Goal: Check status: Check status

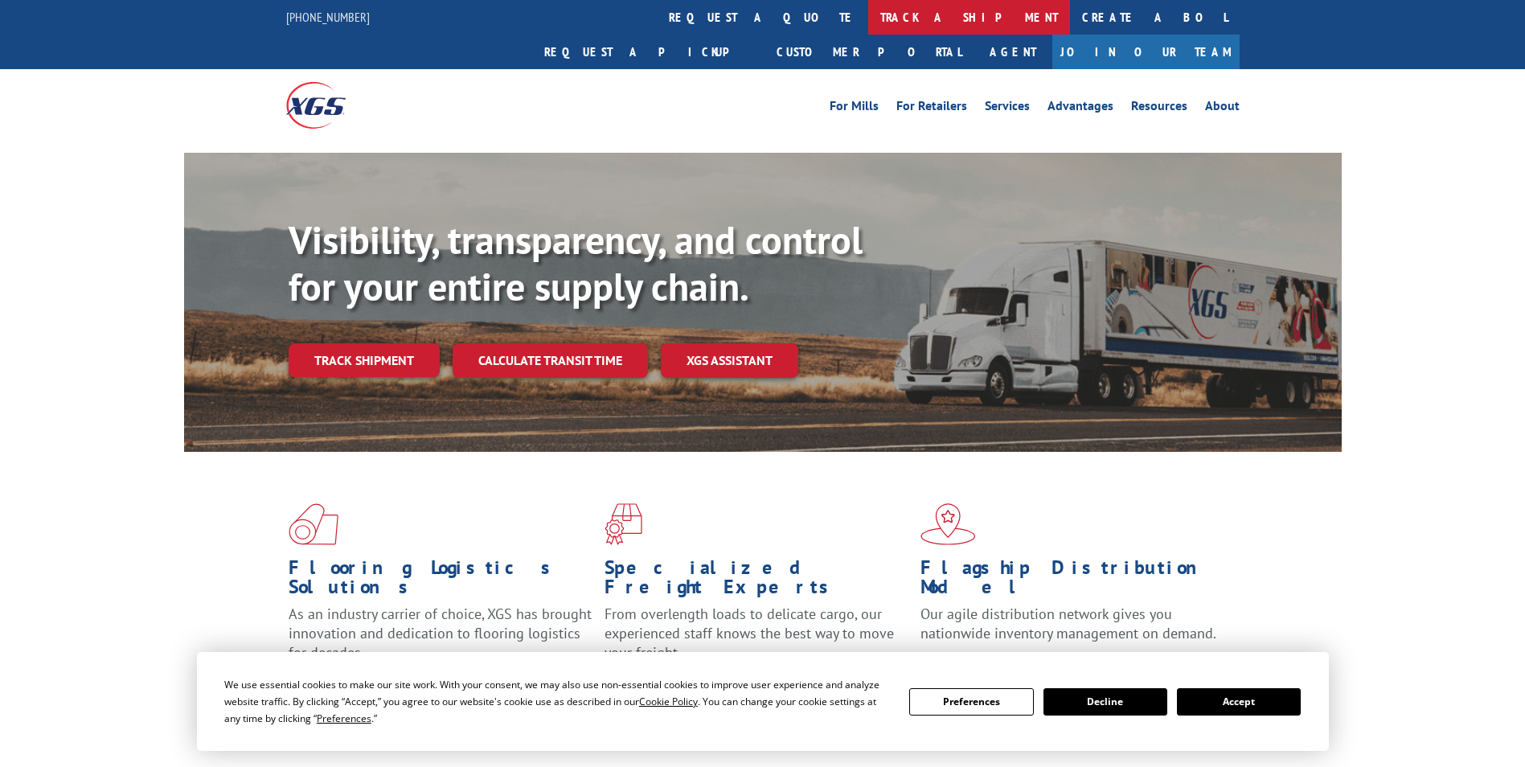
click at [868, 27] on link "track a shipment" at bounding box center [969, 17] width 202 height 35
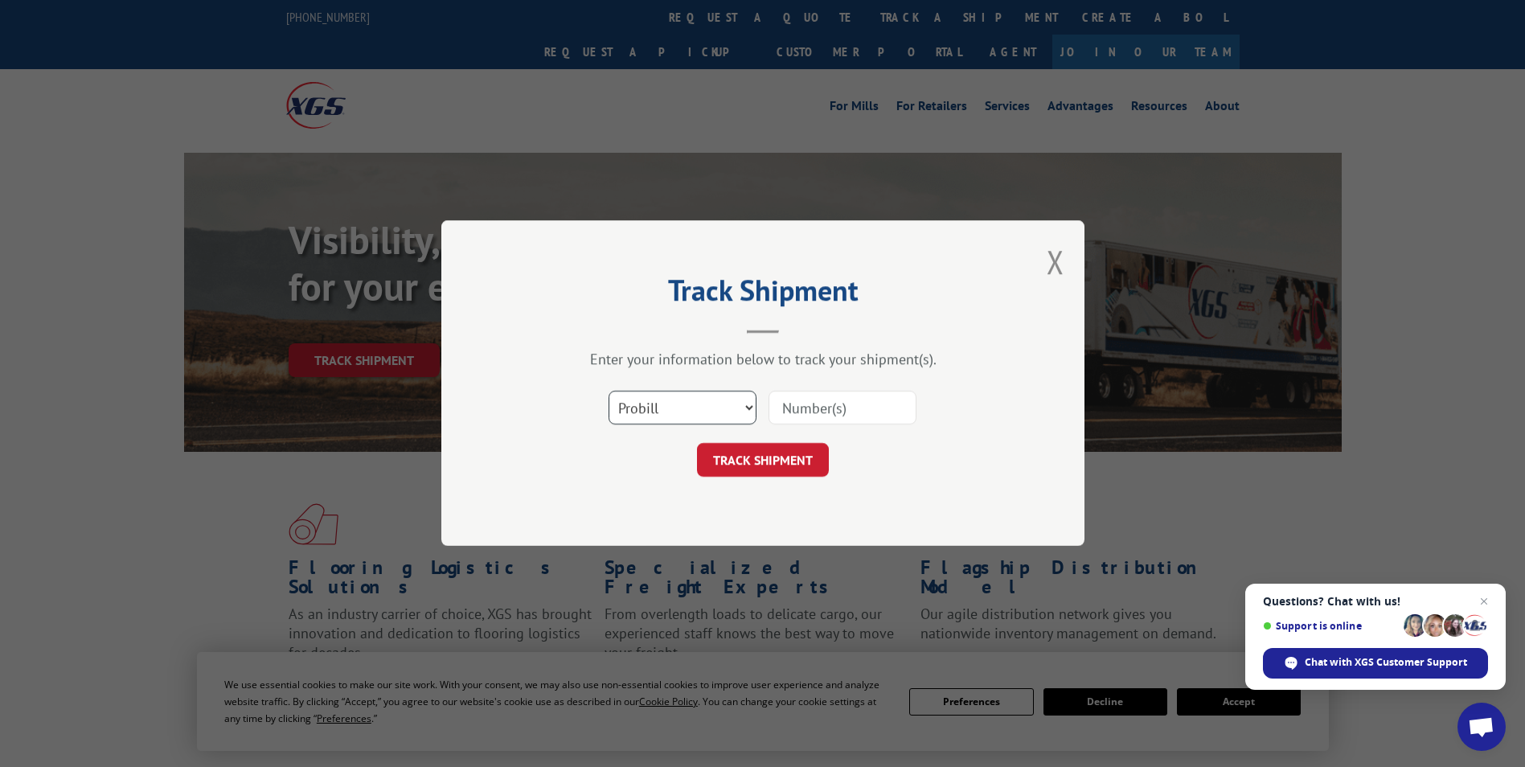
click at [733, 418] on select "Select category... Probill BOL PO" at bounding box center [683, 408] width 148 height 34
drag, startPoint x: 807, startPoint y: 385, endPoint x: 815, endPoint y: 390, distance: 9.4
click at [812, 387] on div "Select category... Probill BOL PO" at bounding box center [763, 408] width 482 height 53
click at [808, 413] on input at bounding box center [842, 408] width 148 height 34
paste input "16740611"
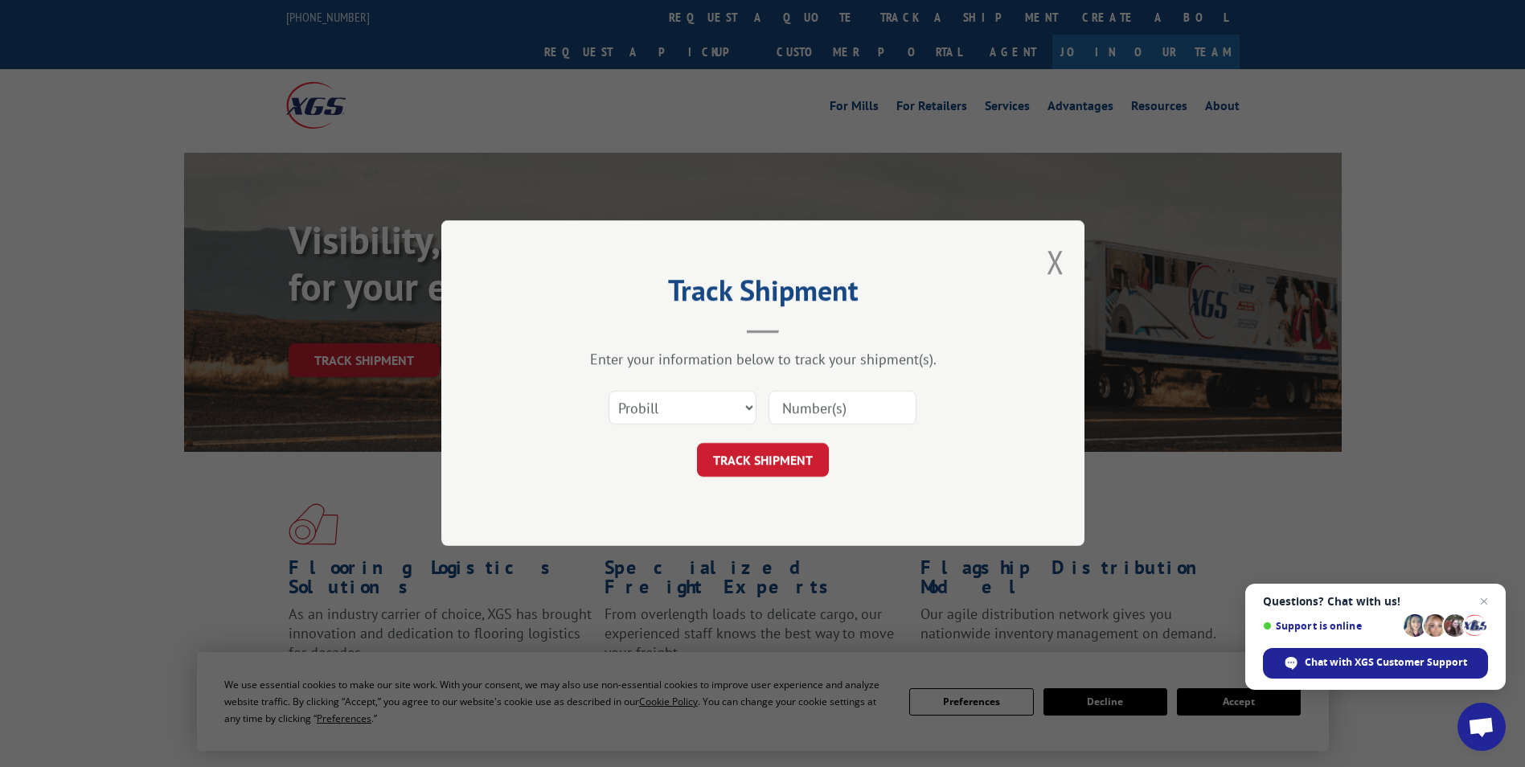
type input "16740611"
click button "TRACK SHIPMENT" at bounding box center [763, 461] width 132 height 34
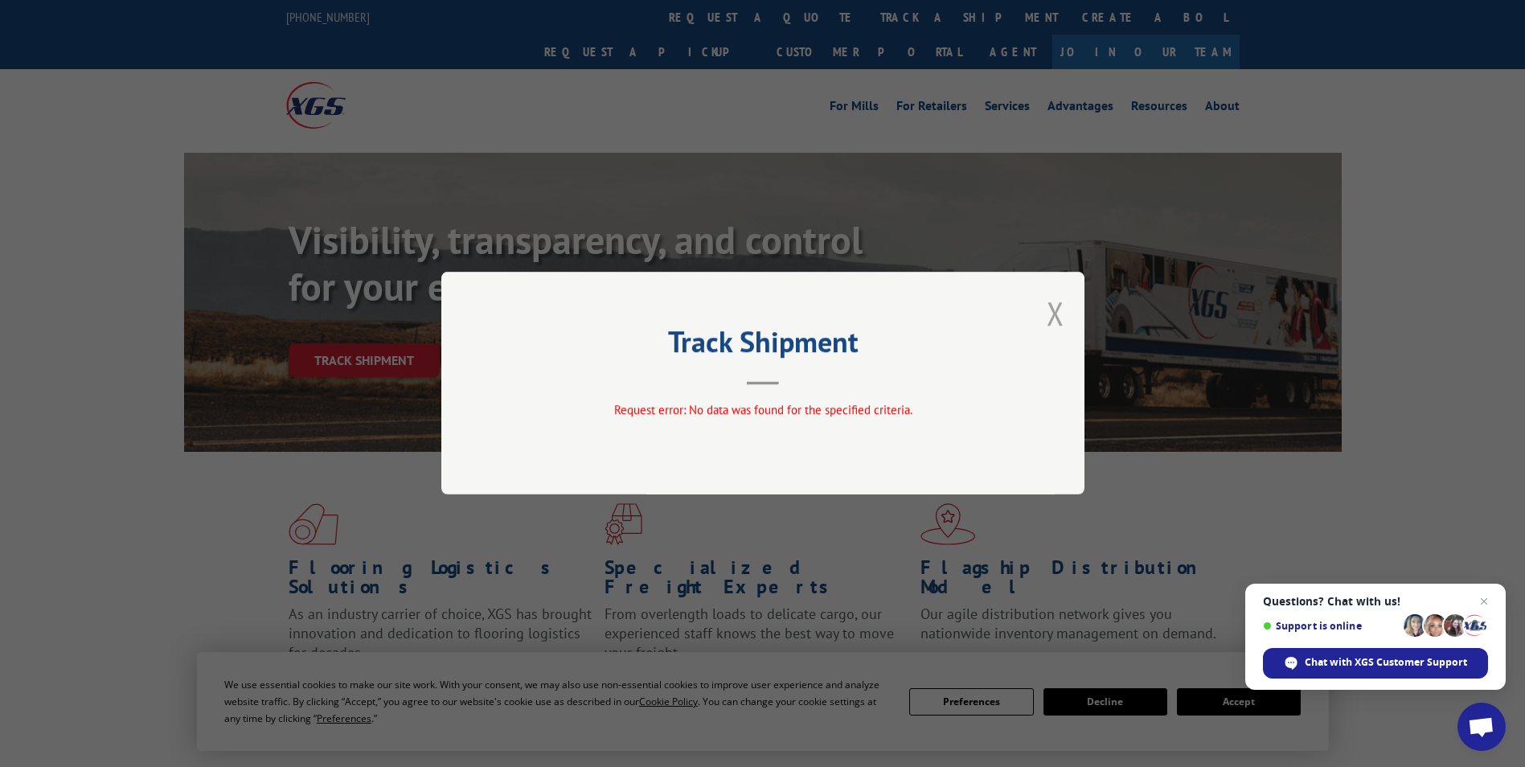
click at [1050, 322] on button "Close modal" at bounding box center [1056, 313] width 18 height 43
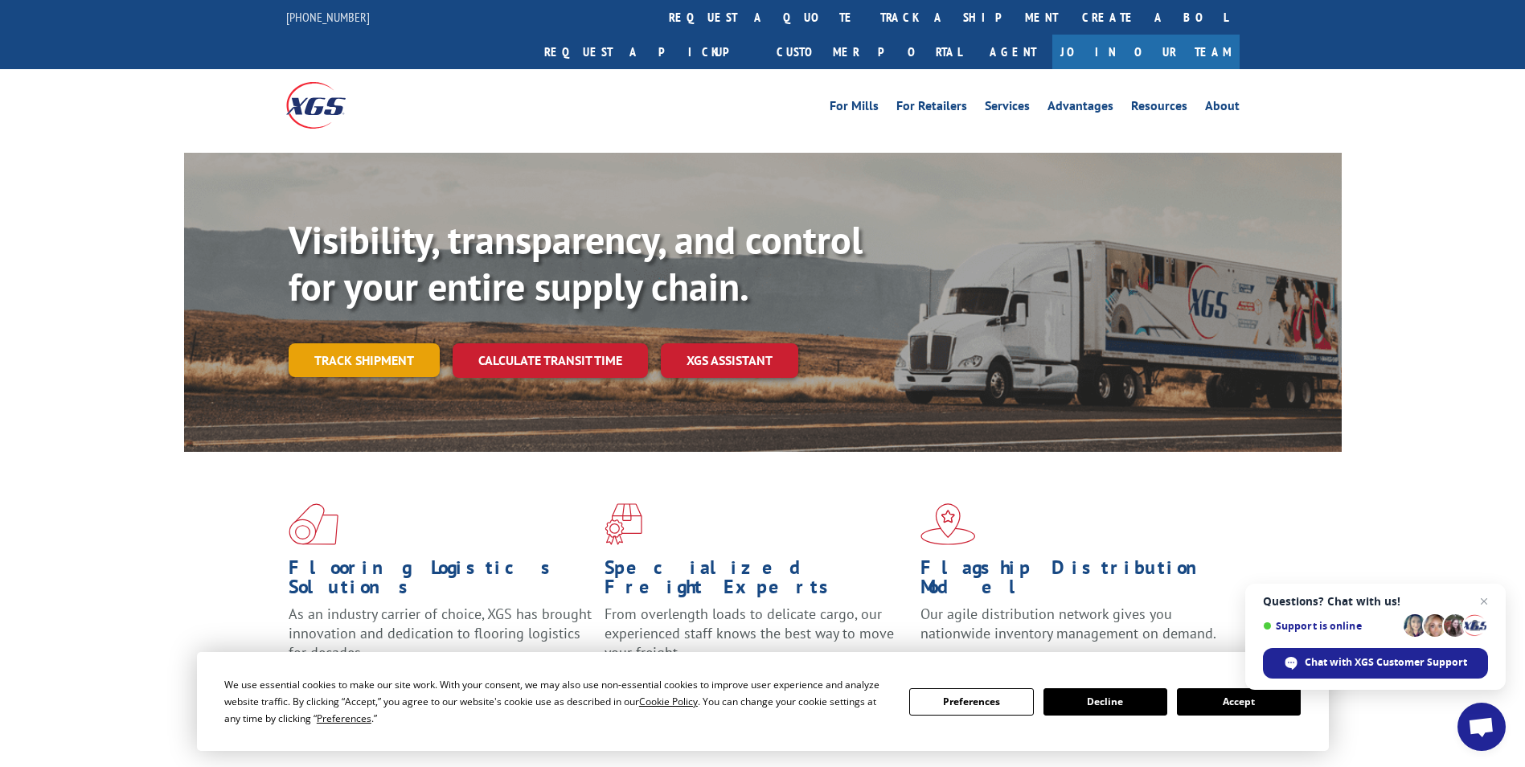
click at [376, 343] on link "Track shipment" at bounding box center [364, 360] width 151 height 34
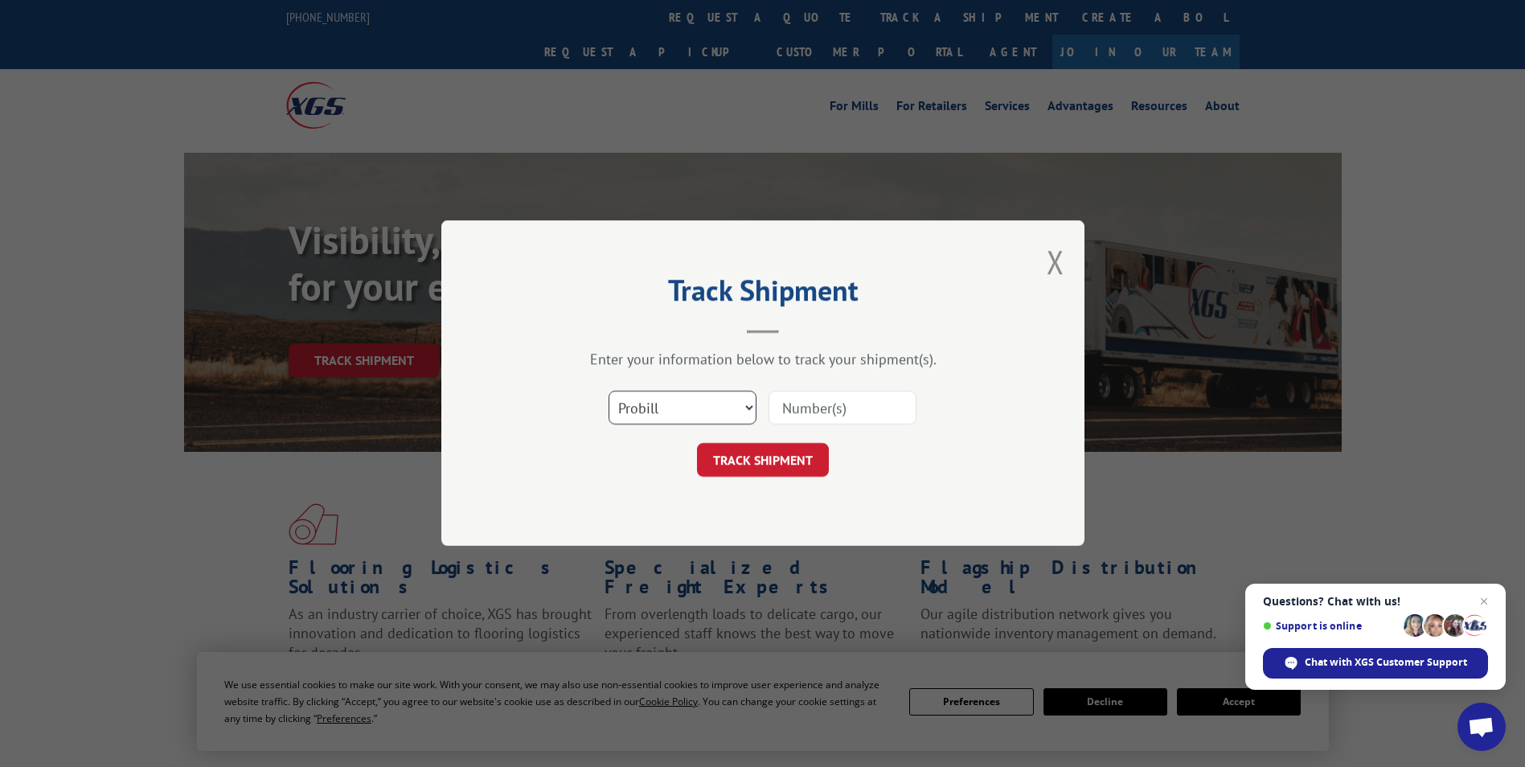
drag, startPoint x: 646, startPoint y: 405, endPoint x: 655, endPoint y: 410, distance: 10.1
click at [648, 405] on select "Select category... Probill BOL PO" at bounding box center [683, 408] width 148 height 34
select select "bol"
click at [609, 391] on select "Select category... Probill BOL PO" at bounding box center [683, 408] width 148 height 34
click at [793, 409] on input at bounding box center [842, 408] width 148 height 34
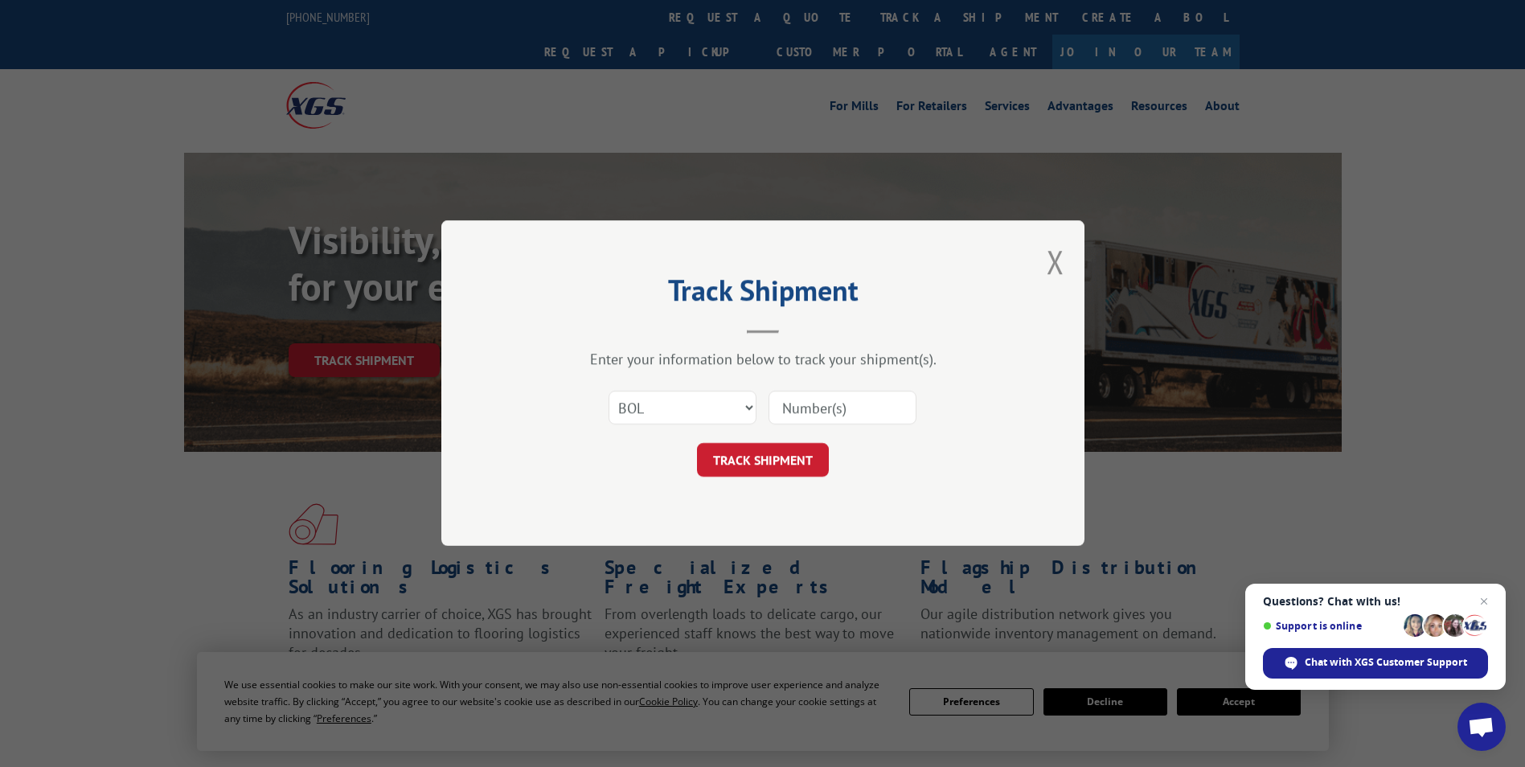
paste input "5603634"
type input "5603634"
click at [796, 456] on button "TRACK SHIPMENT" at bounding box center [763, 461] width 132 height 34
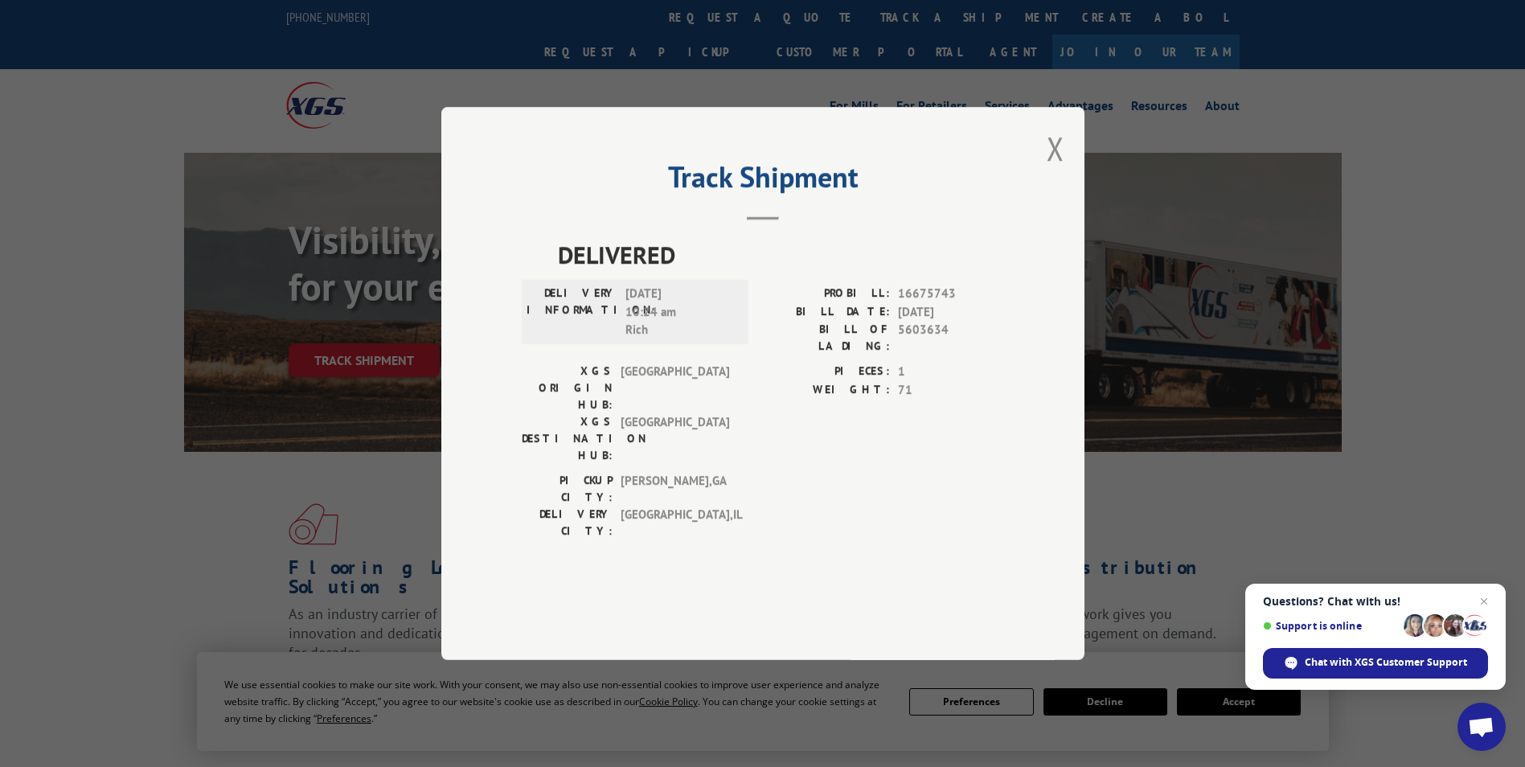
click at [1058, 170] on button "Close modal" at bounding box center [1056, 148] width 18 height 43
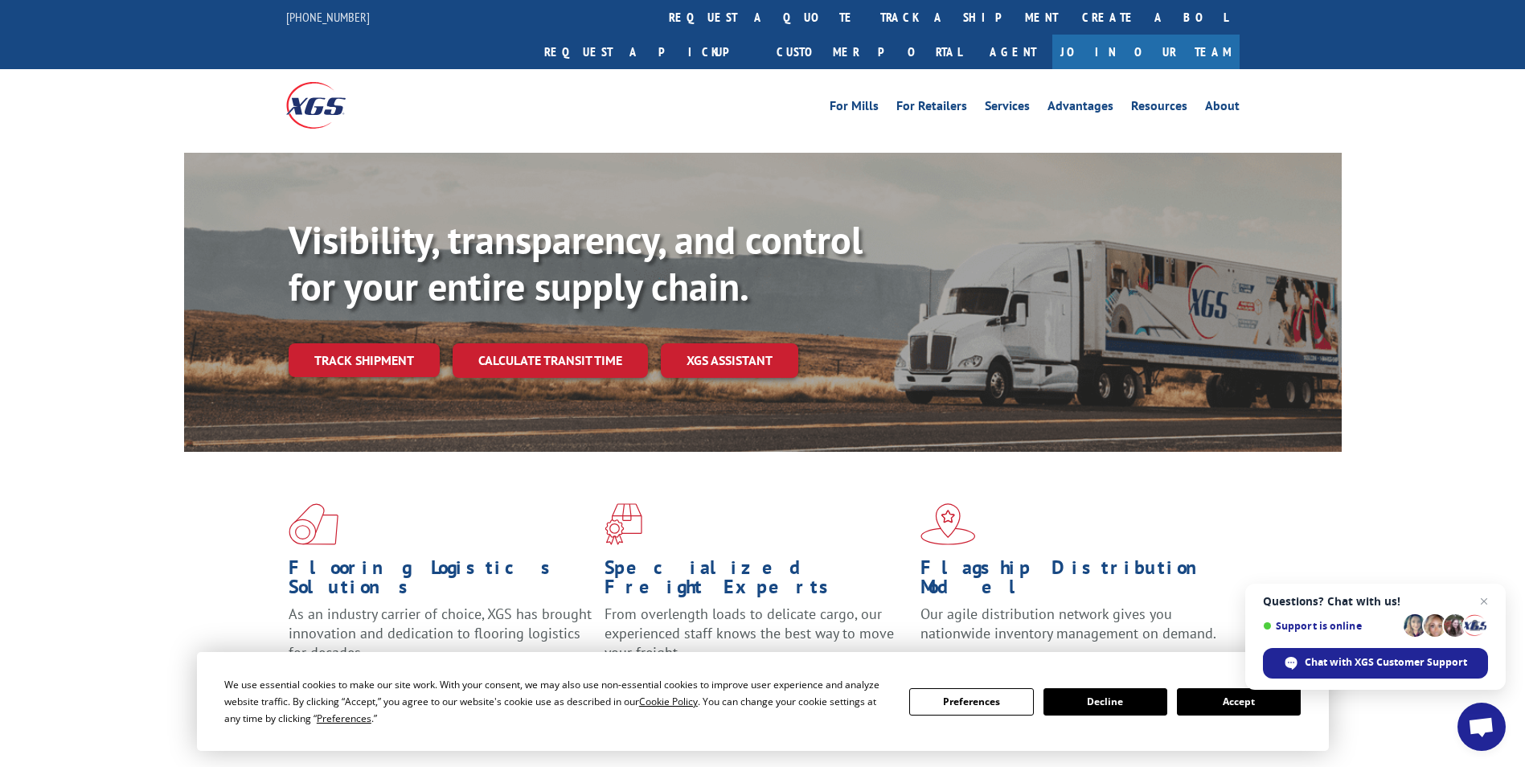
click at [365, 343] on link "Track shipment" at bounding box center [364, 360] width 151 height 34
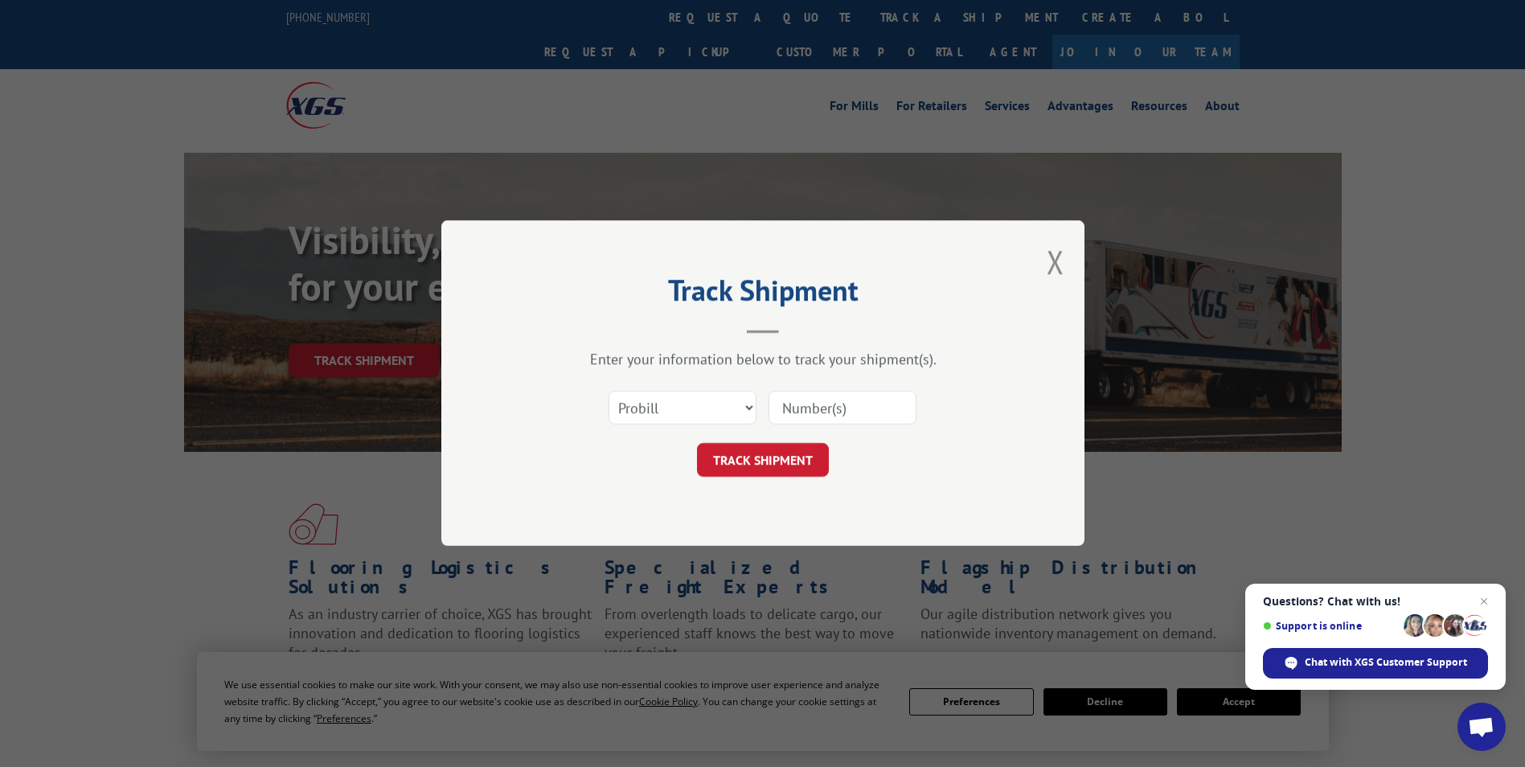
click at [805, 404] on input at bounding box center [842, 408] width 148 height 34
paste input "16740611"
type input "16740611"
click at [791, 458] on button "TRACK SHIPMENT" at bounding box center [763, 461] width 132 height 34
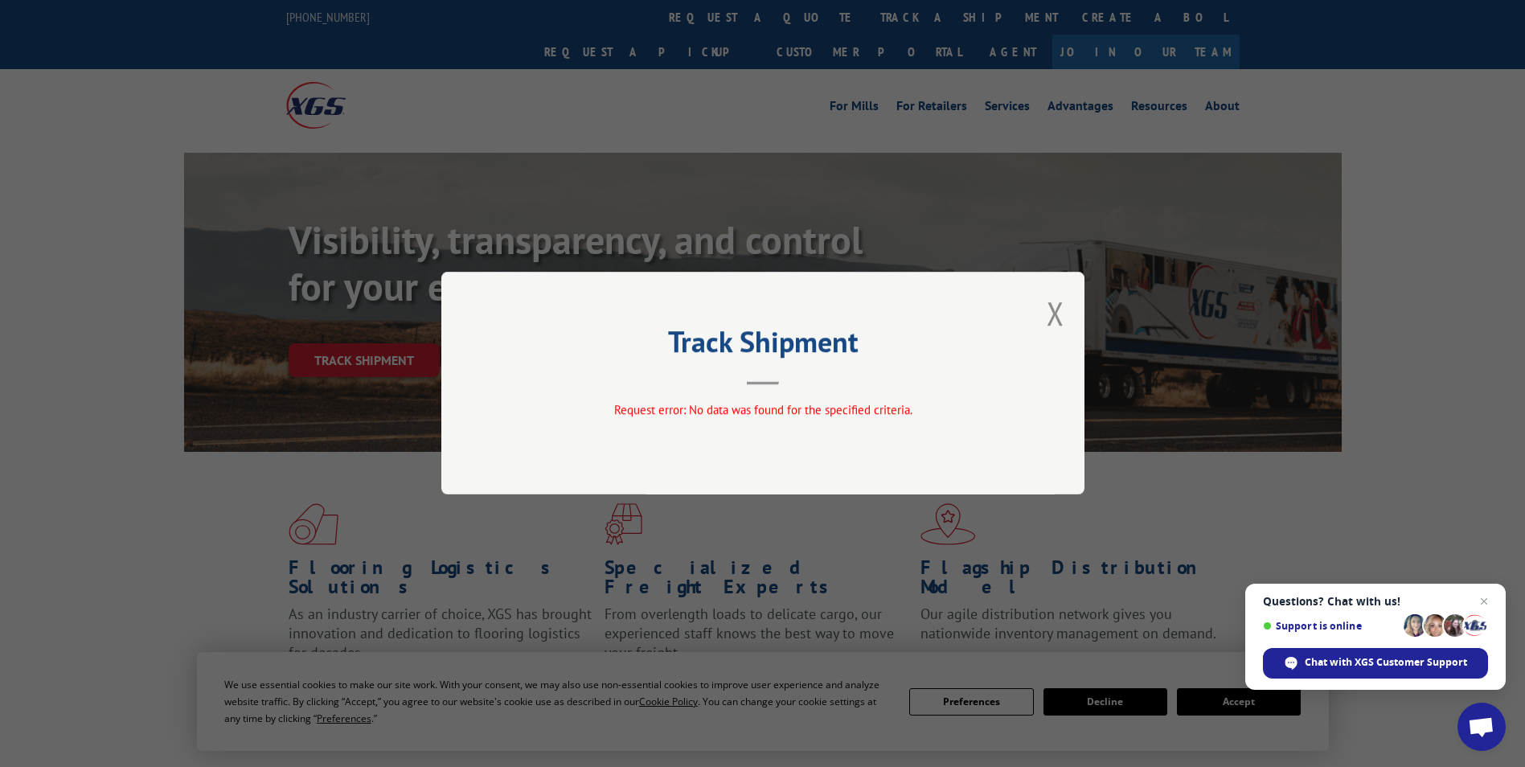
click at [778, 381] on header "Track Shipment" at bounding box center [763, 357] width 482 height 55
click at [1050, 315] on button "Close modal" at bounding box center [1056, 313] width 18 height 43
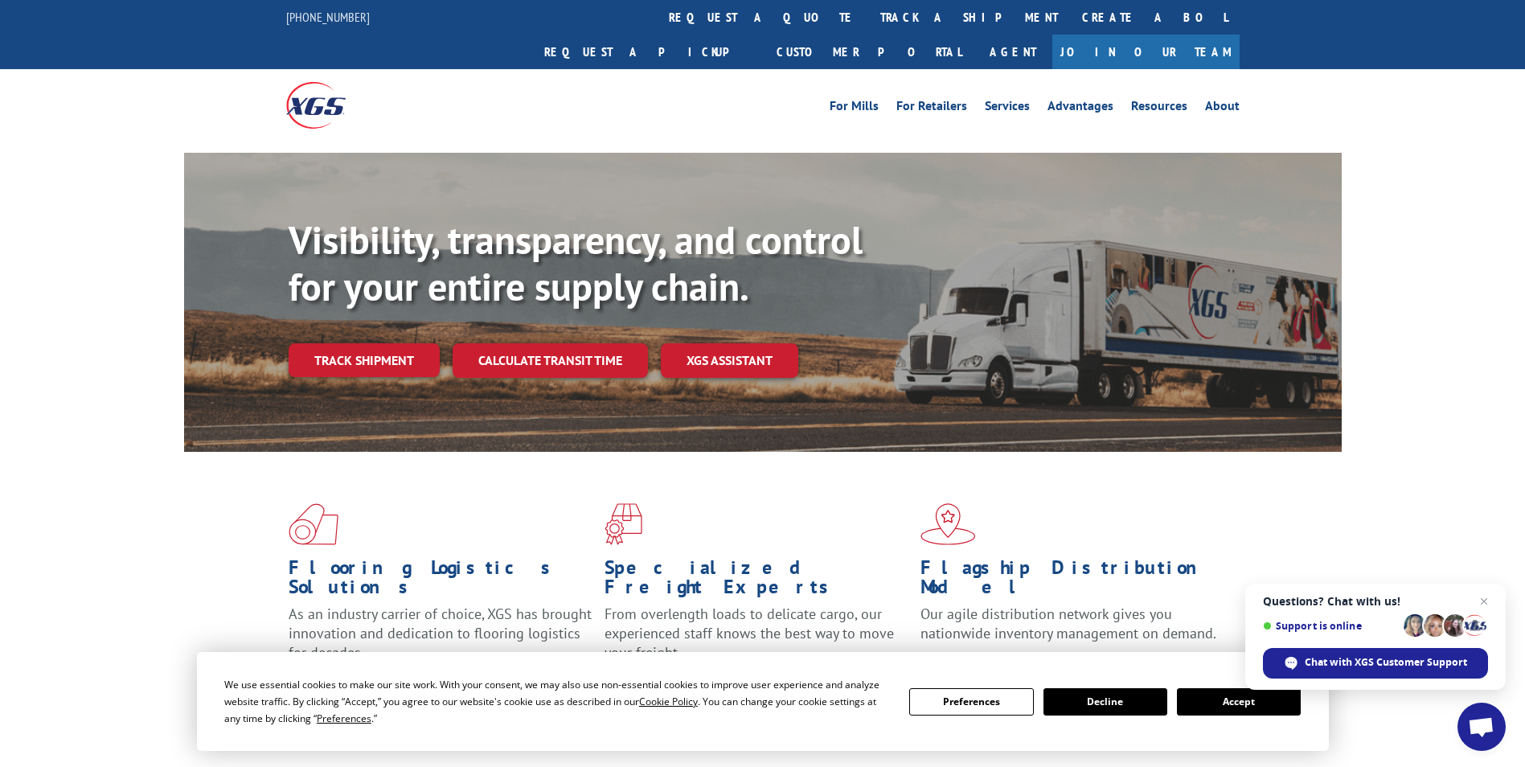
click at [331, 343] on link "Track shipment" at bounding box center [364, 360] width 151 height 34
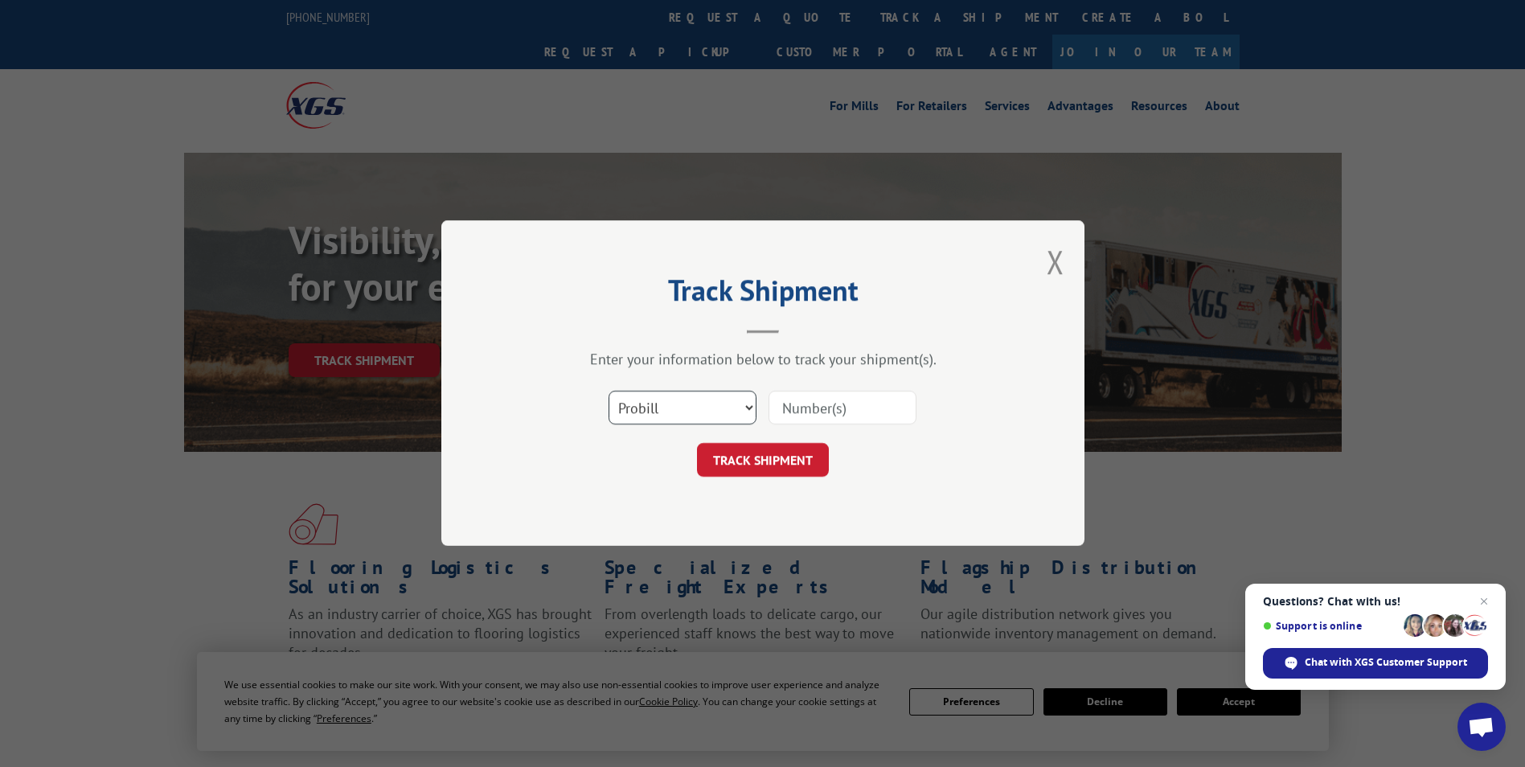
click at [672, 412] on select "Select category... Probill BOL PO" at bounding box center [683, 408] width 148 height 34
select select "bol"
click at [609, 391] on select "Select category... Probill BOL PO" at bounding box center [683, 408] width 148 height 34
click at [798, 408] on input at bounding box center [842, 408] width 148 height 34
paste input "16740611"
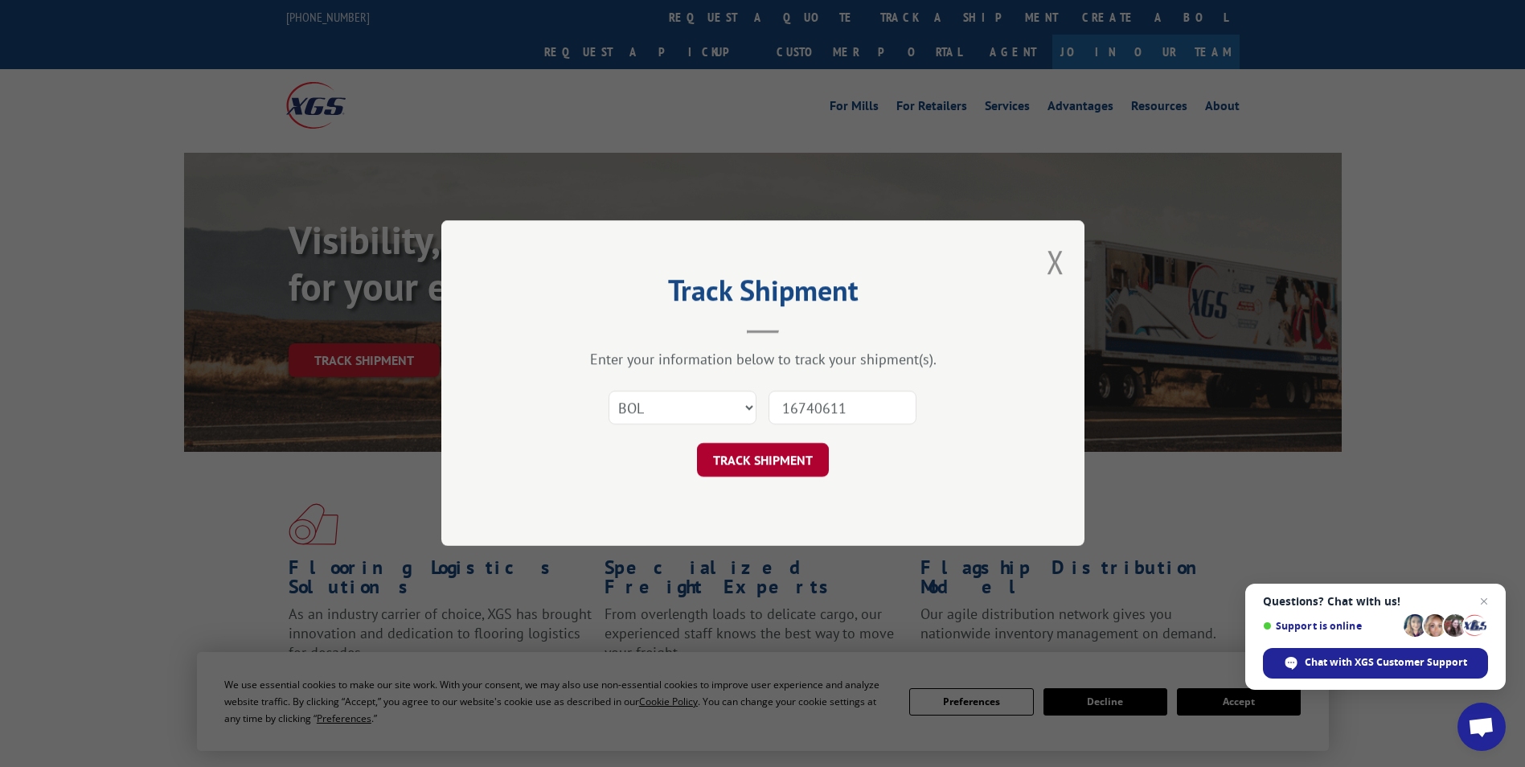
type input "16740611"
click at [736, 458] on button "TRACK SHIPMENT" at bounding box center [763, 461] width 132 height 34
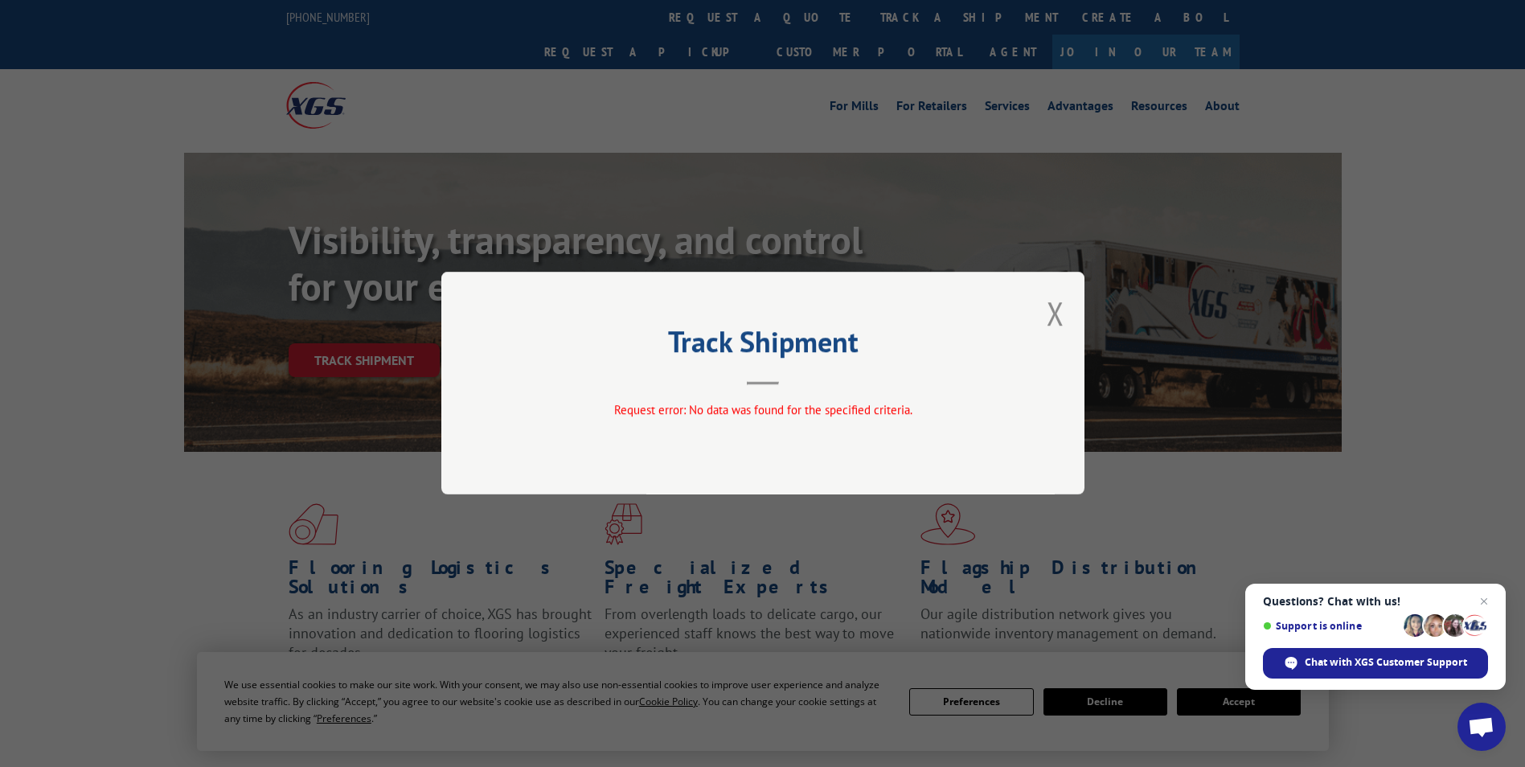
click at [1056, 315] on button "Close modal" at bounding box center [1056, 313] width 18 height 43
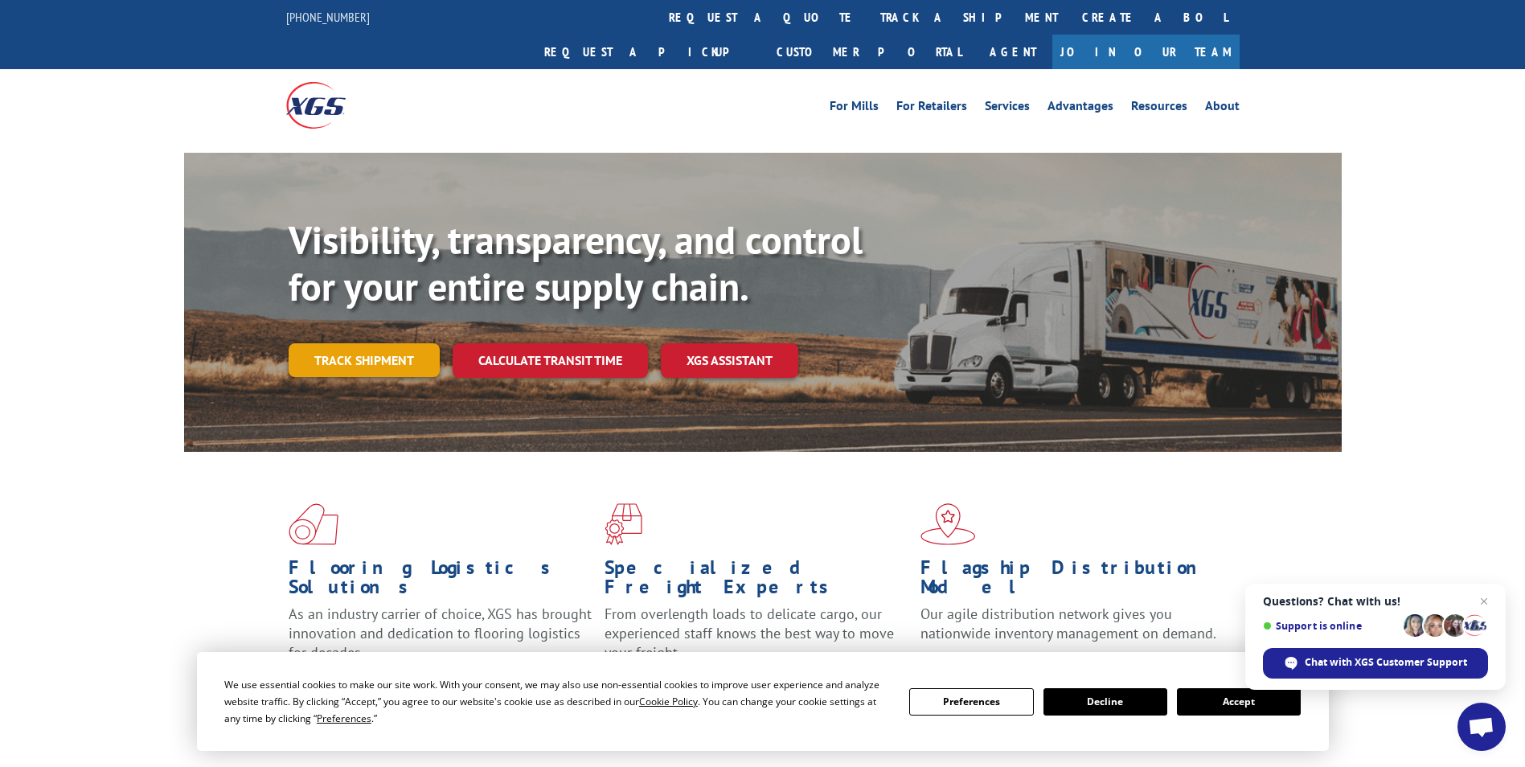
click at [350, 343] on link "Track shipment" at bounding box center [364, 360] width 151 height 34
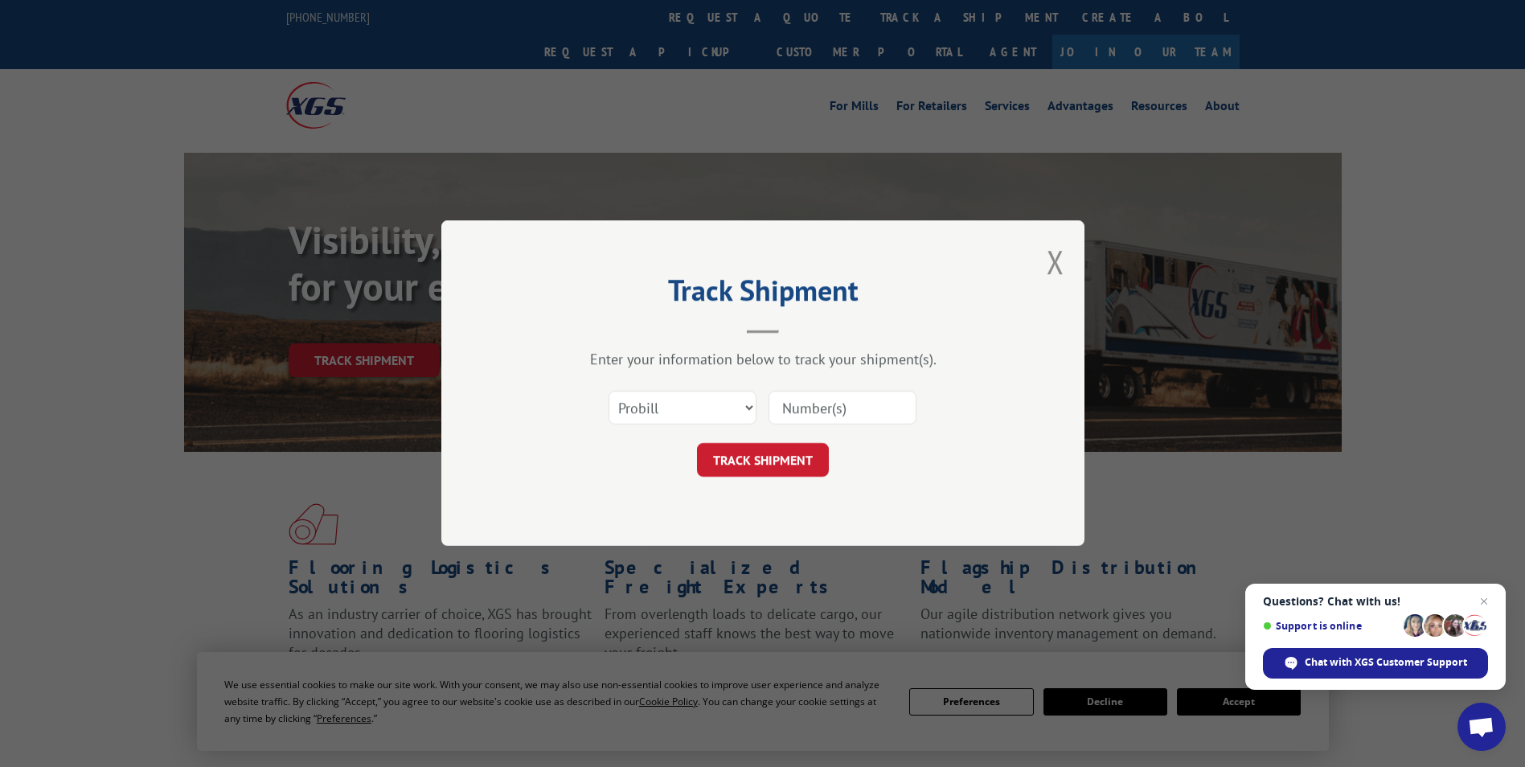
click at [789, 411] on input at bounding box center [842, 408] width 148 height 34
paste input "16740611"
type input "16740611"
click at [773, 462] on button "TRACK SHIPMENT" at bounding box center [763, 461] width 132 height 34
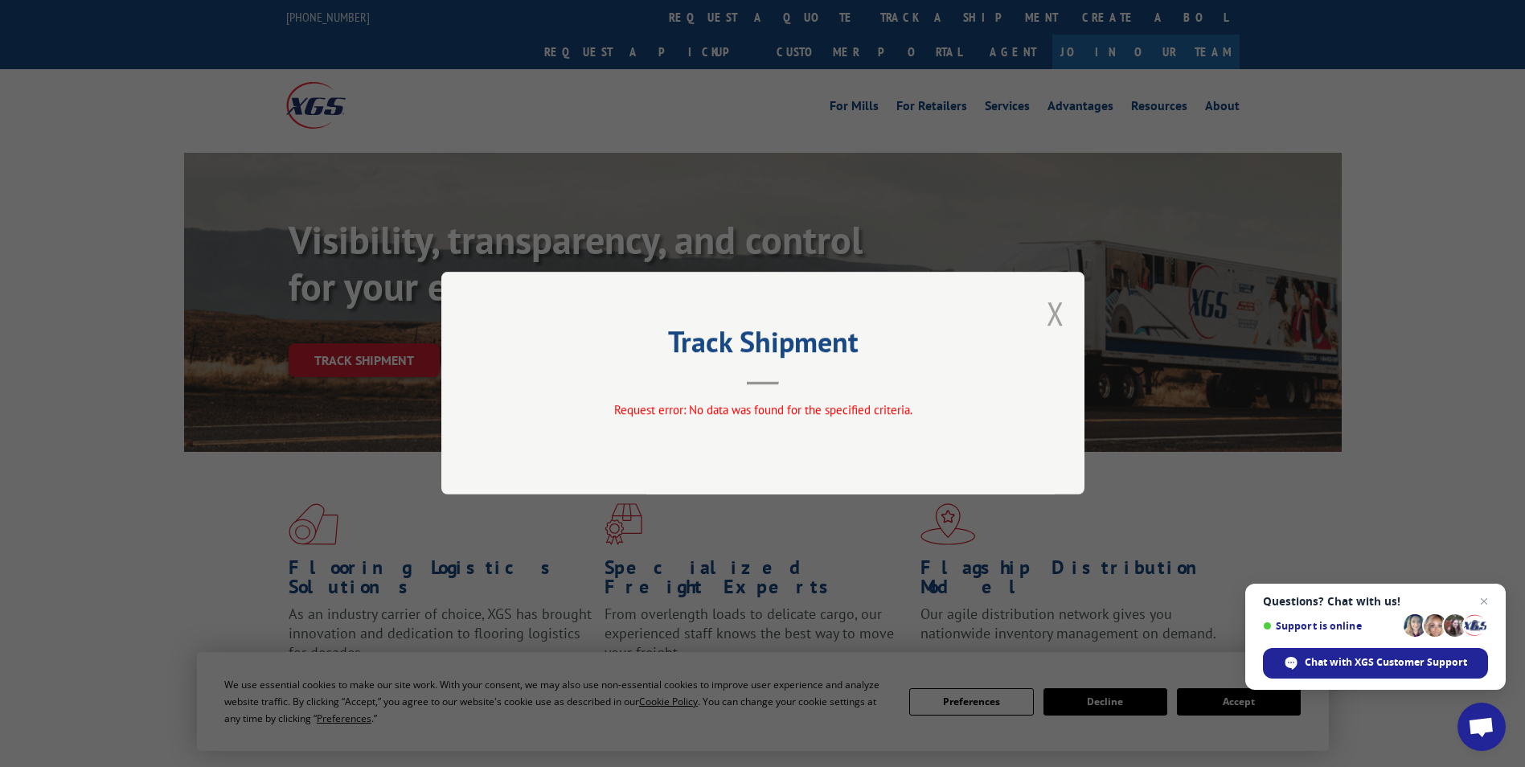
click at [1054, 316] on button "Close modal" at bounding box center [1056, 313] width 18 height 43
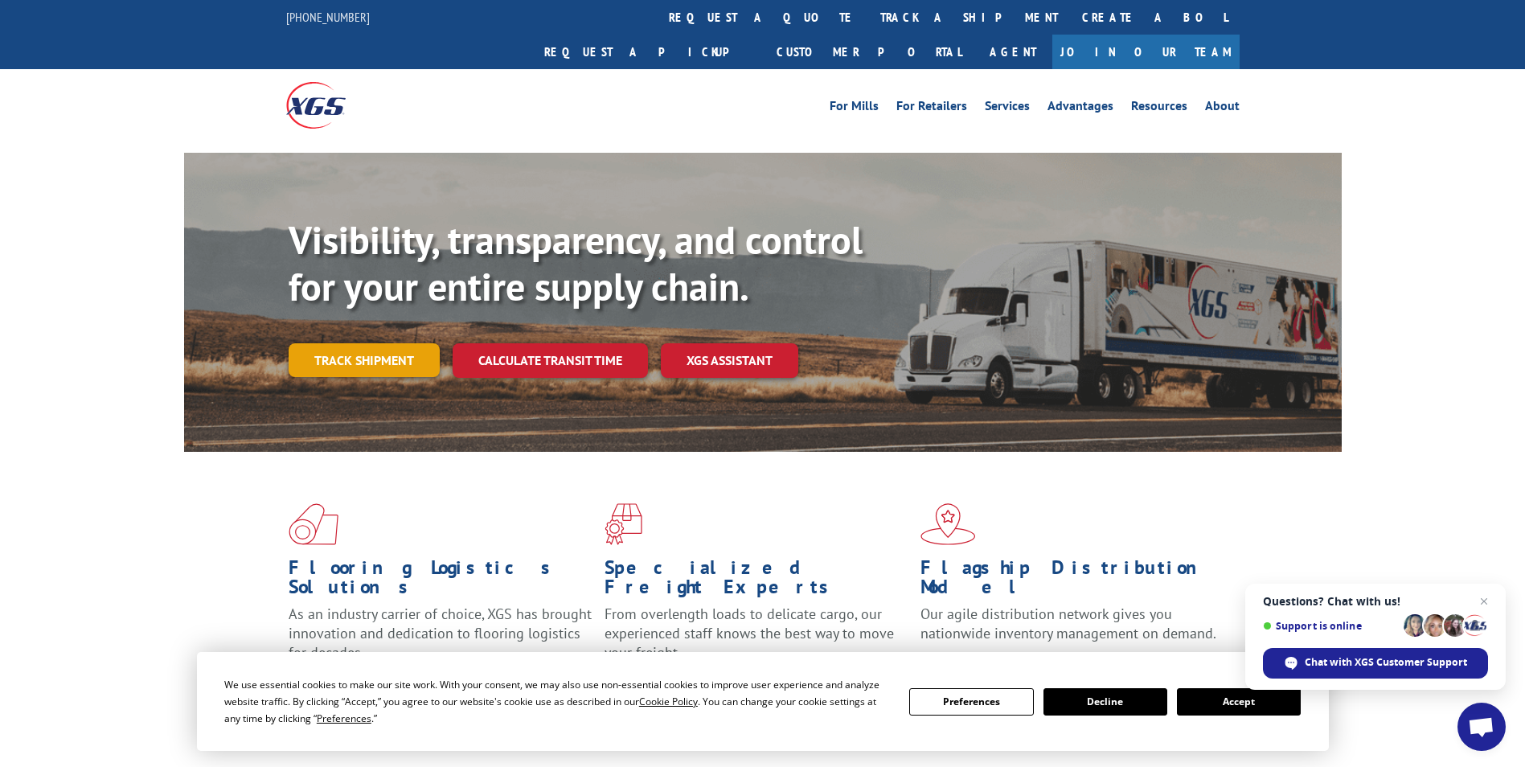
click at [383, 343] on link "Track shipment" at bounding box center [364, 360] width 151 height 34
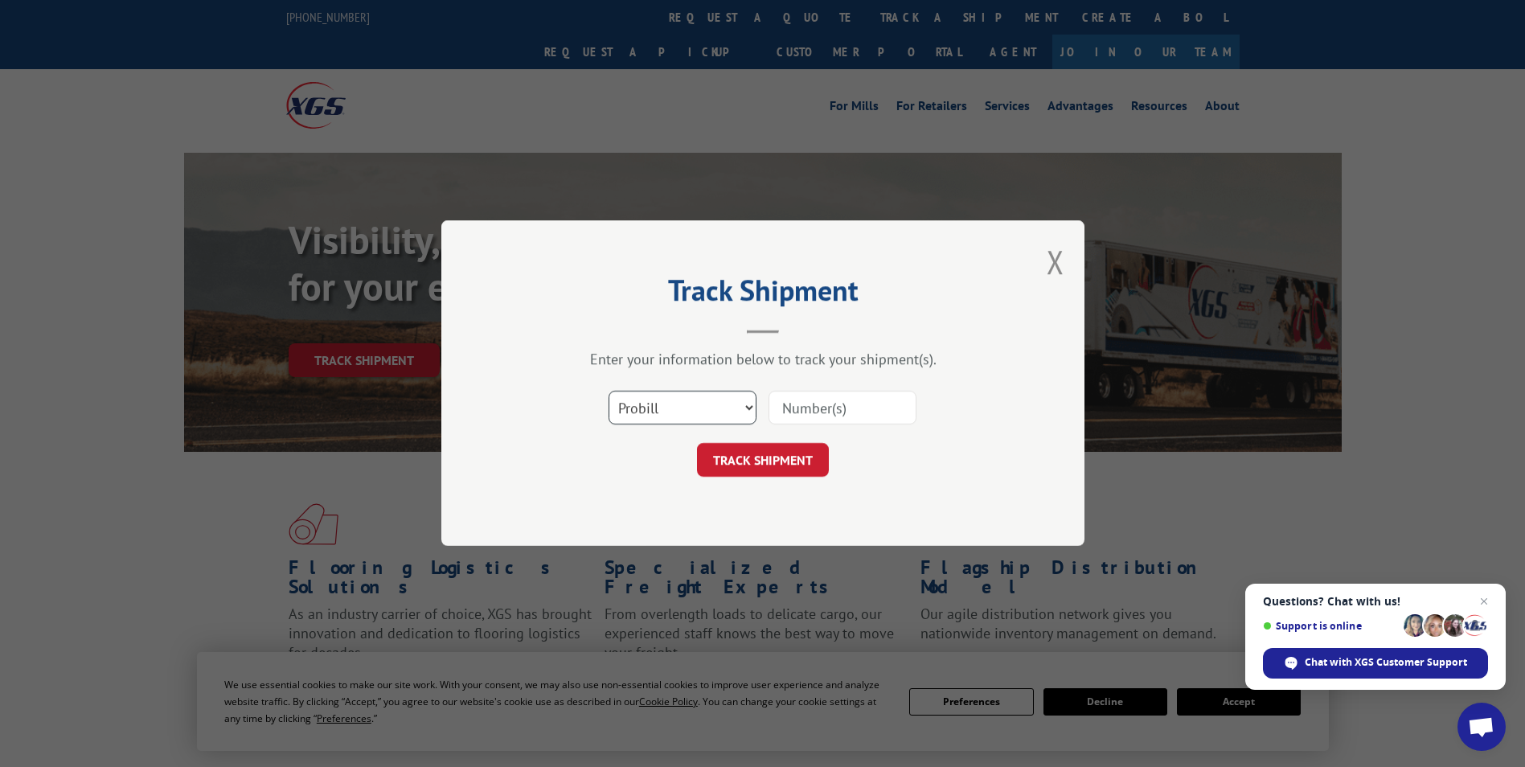
click at [660, 407] on select "Select category... Probill BOL PO" at bounding box center [683, 408] width 148 height 34
select select "po"
click at [609, 391] on select "Select category... Probill BOL PO" at bounding box center [683, 408] width 148 height 34
click at [801, 408] on input at bounding box center [842, 408] width 148 height 34
paste input "5079478482"
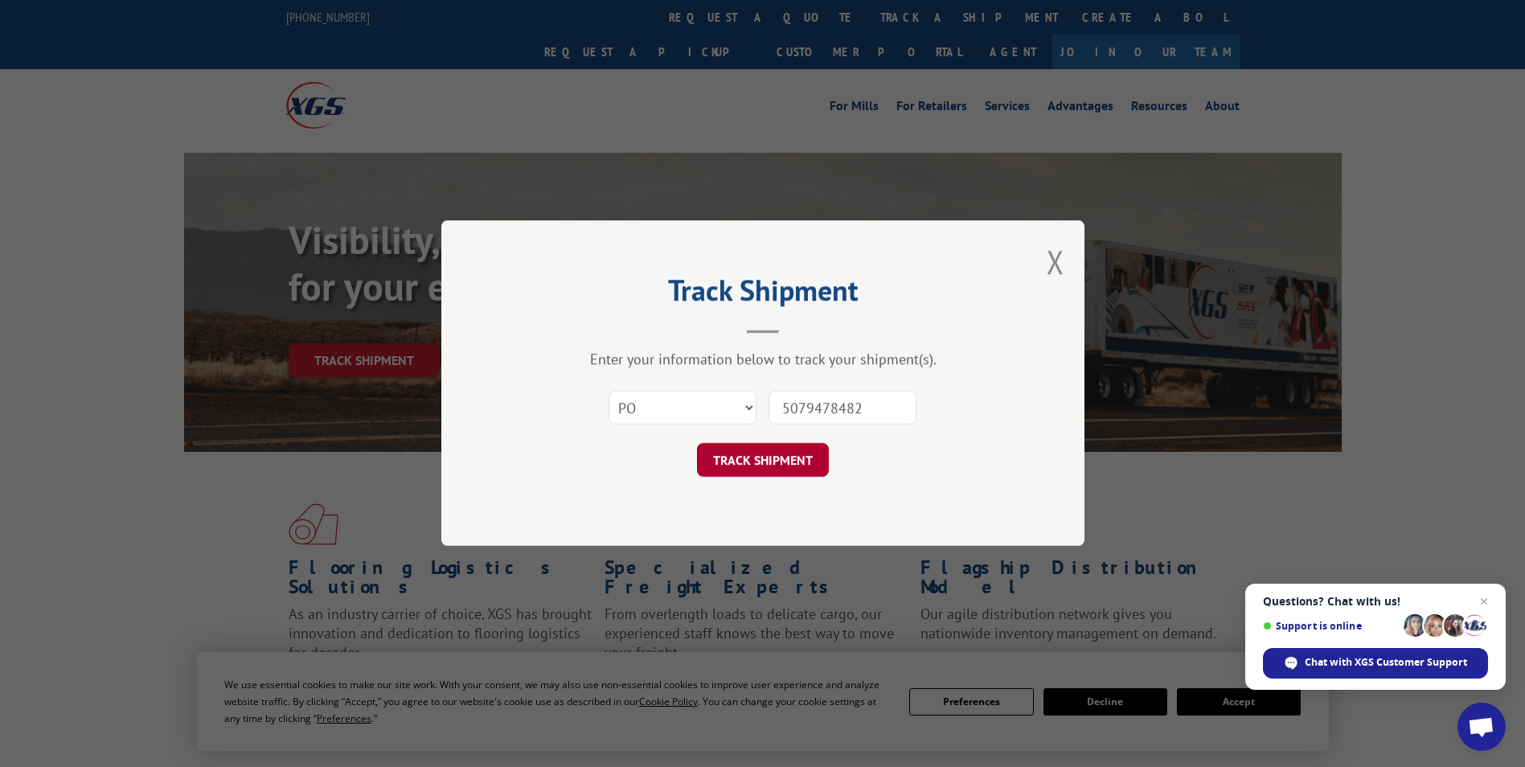
type input "5079478482"
click at [763, 461] on button "TRACK SHIPMENT" at bounding box center [763, 461] width 132 height 34
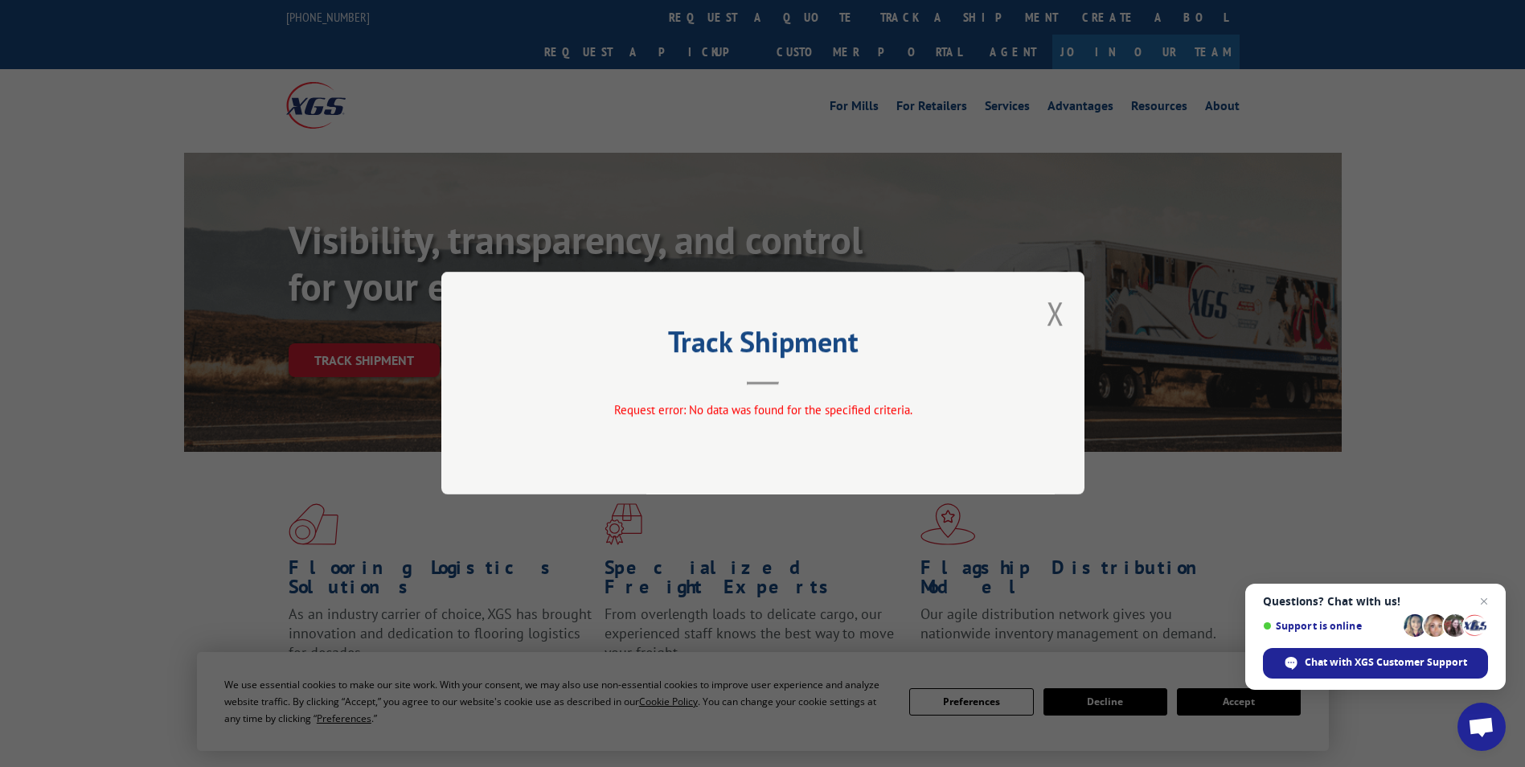
click at [1047, 313] on button "Close modal" at bounding box center [1056, 313] width 18 height 43
